Goal: Transaction & Acquisition: Purchase product/service

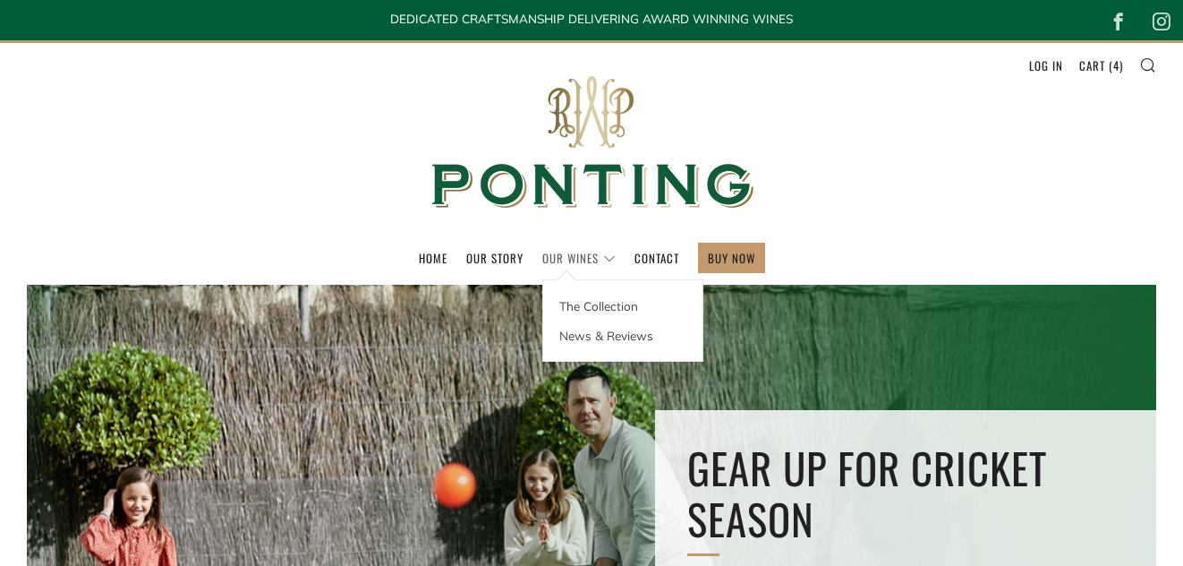
click at [567, 254] on link "Our Wines" at bounding box center [578, 257] width 73 height 29
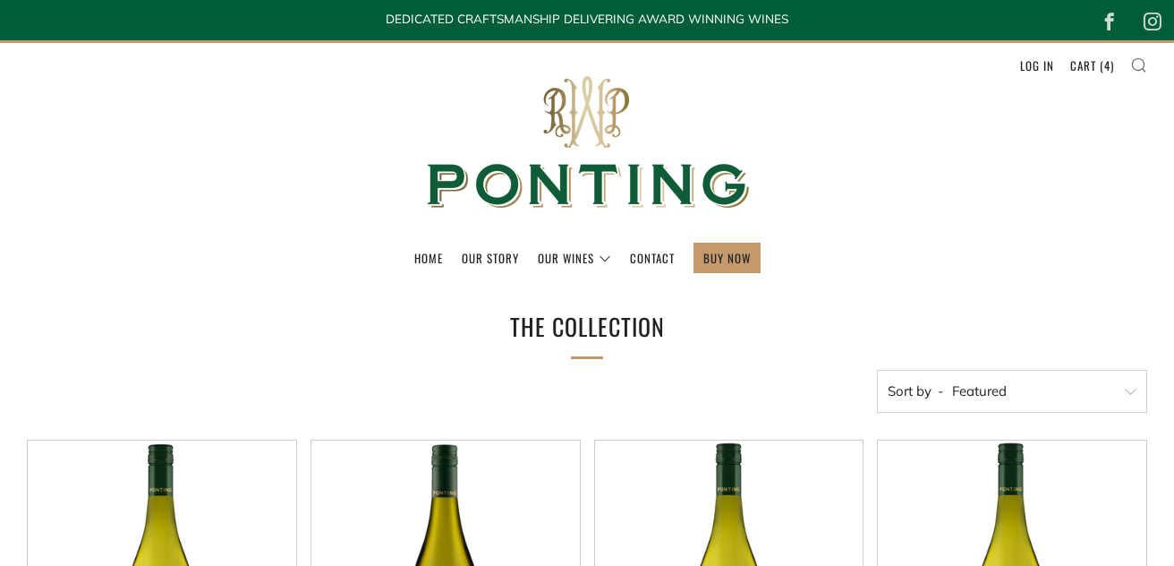
click at [1137, 64] on icon at bounding box center [1138, 64] width 17 height 16
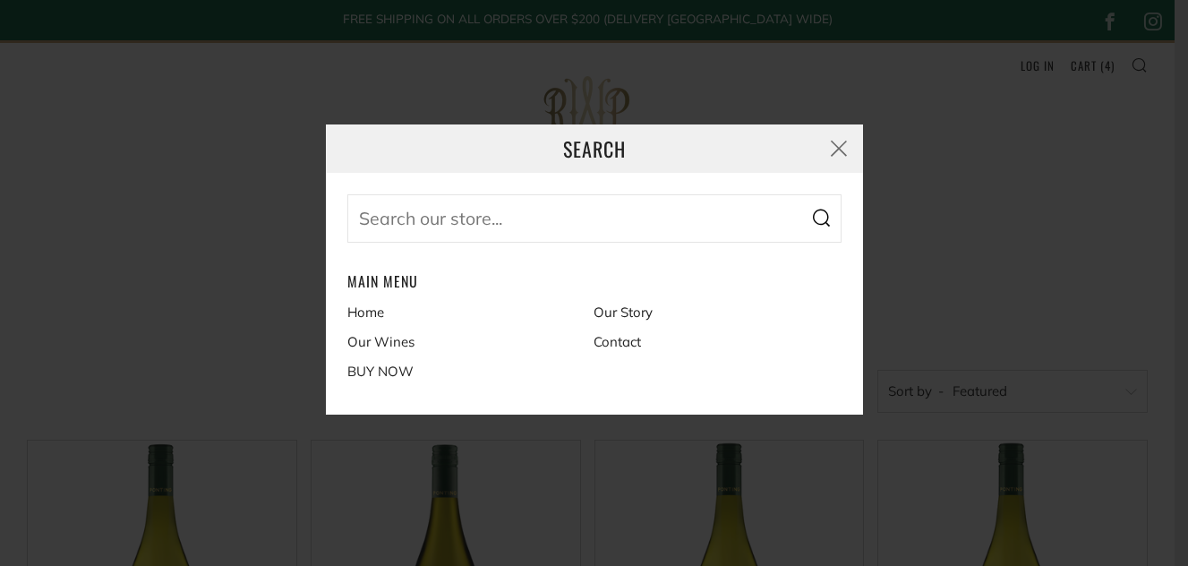
click at [1087, 90] on div "Search Search Main menu Home Our Story Our Wines Contact BUY NOW" at bounding box center [594, 283] width 1188 height 566
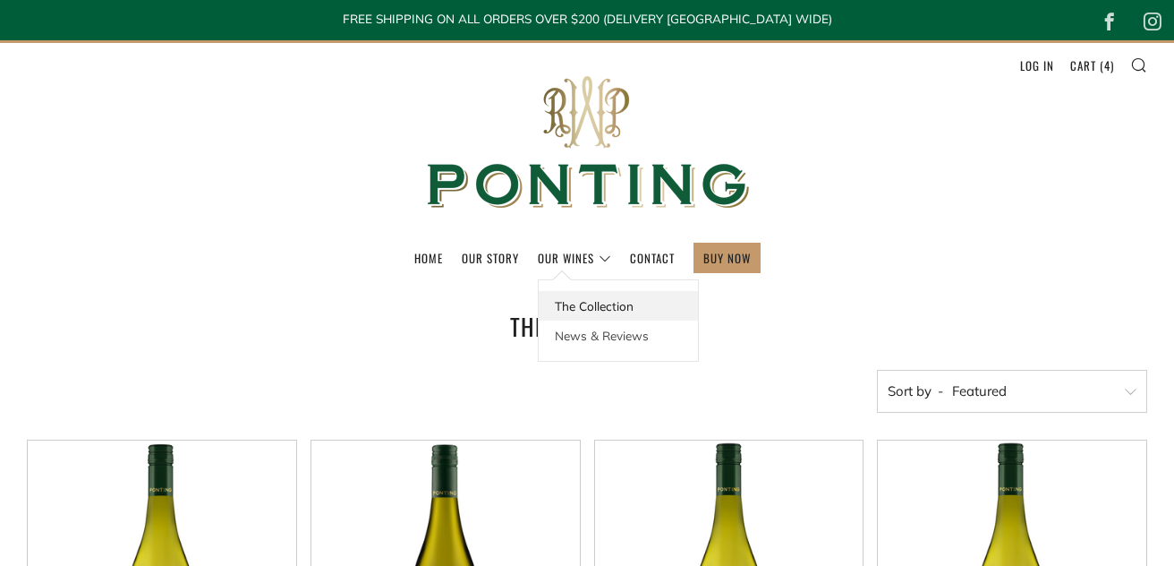
click at [567, 308] on link "The Collection" at bounding box center [618, 306] width 159 height 30
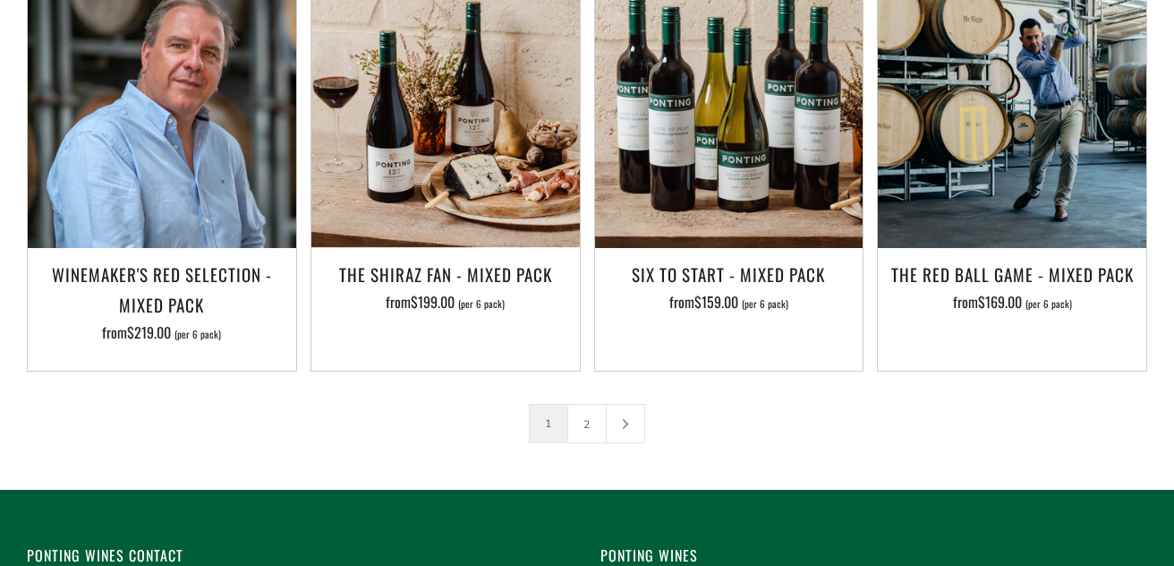
scroll to position [2707, 0]
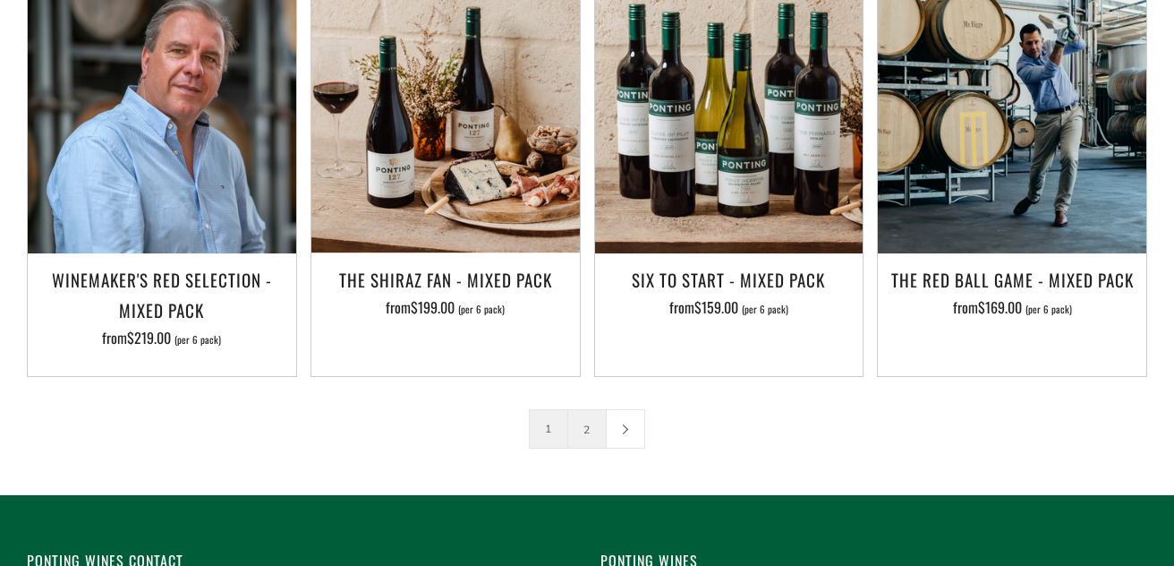
click at [584, 410] on link "2" at bounding box center [587, 429] width 38 height 38
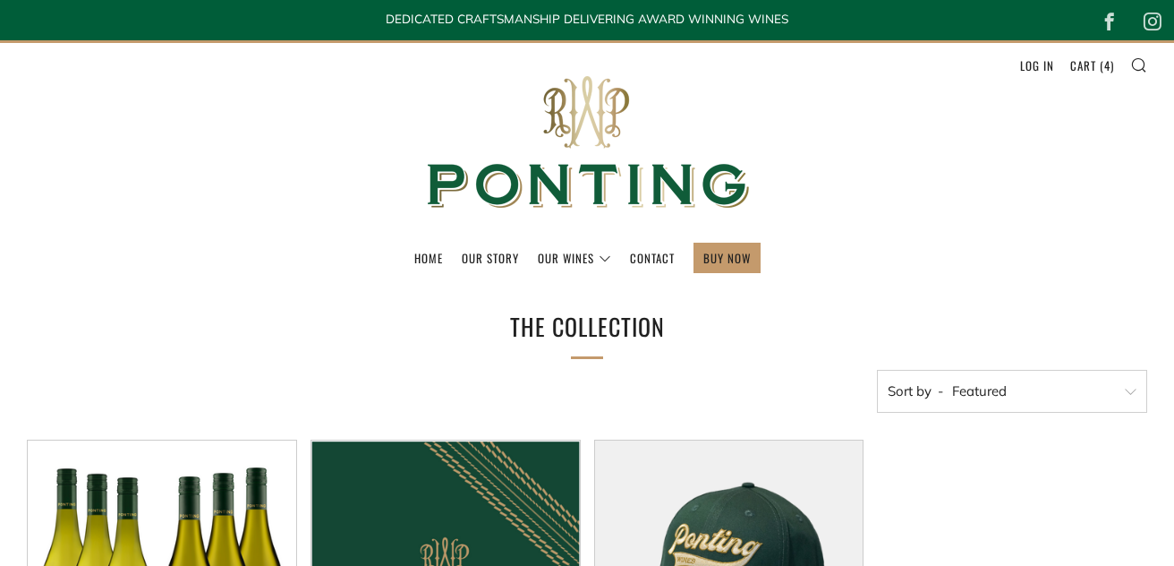
scroll to position [575, 0]
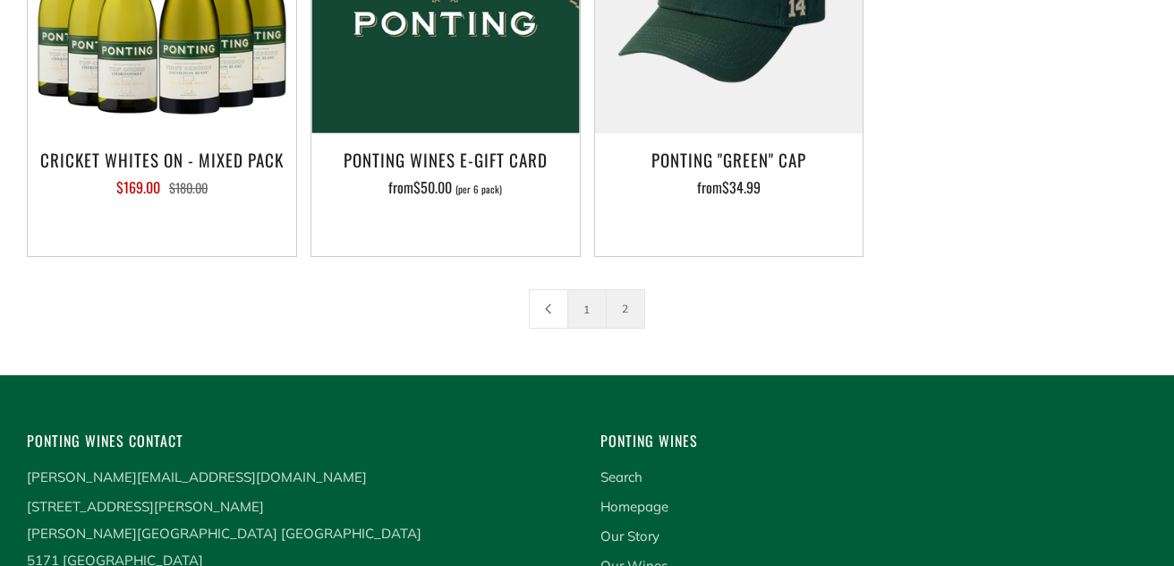
click at [585, 302] on link "1" at bounding box center [587, 309] width 38 height 38
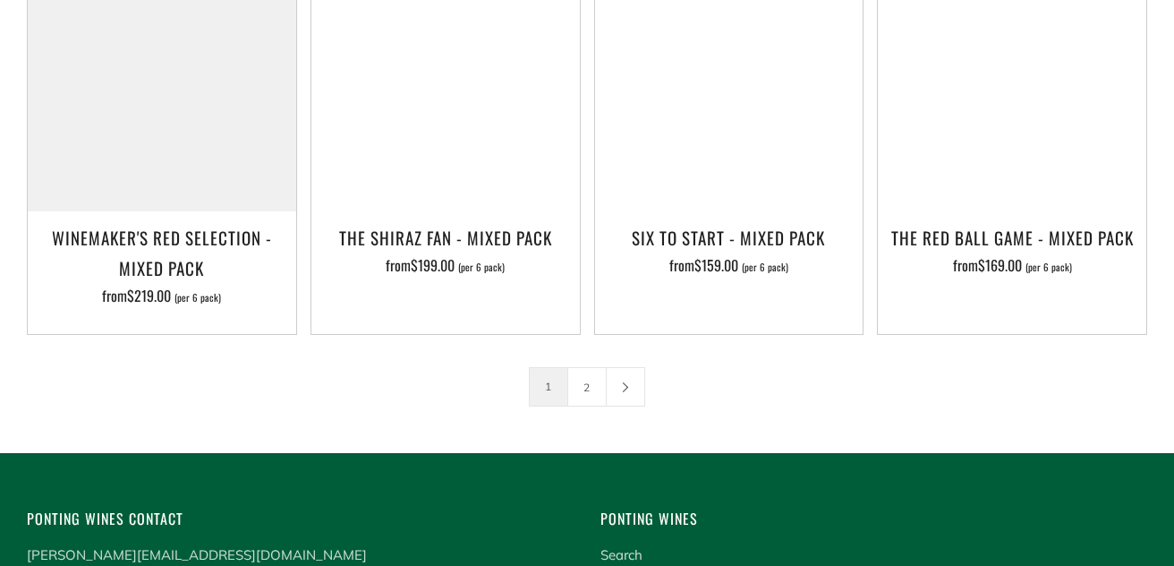
scroll to position [2731, 0]
